Goal: Find specific page/section: Find specific page/section

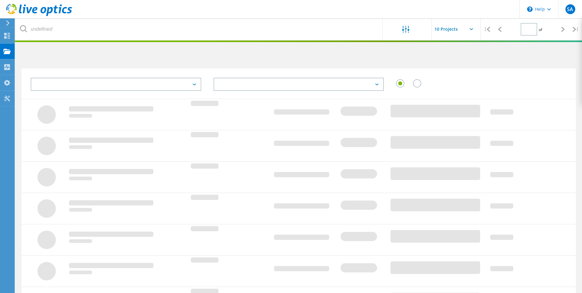
type input "1"
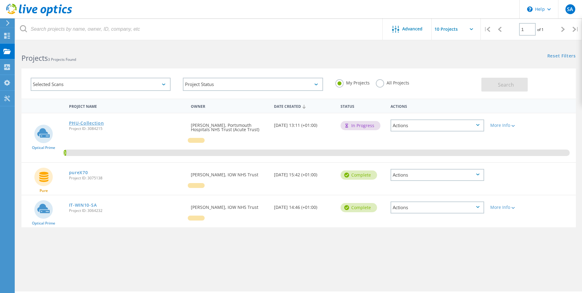
click at [81, 123] on link "PHU-Collection" at bounding box center [86, 123] width 35 height 4
